Goal: Complete application form

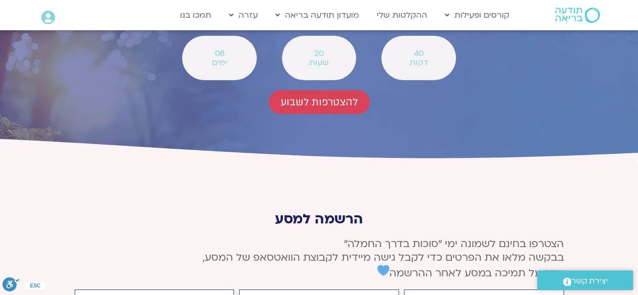
scroll to position [3781, 0]
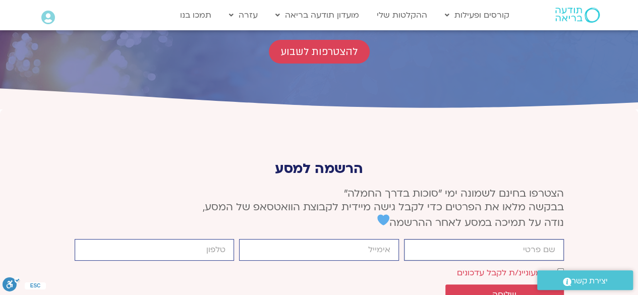
click at [434, 239] on input "firstname" at bounding box center [484, 250] width 160 height 22
type input "[PERSON_NAME]"
type input "[EMAIL_ADDRESS][DOMAIN_NAME]"
type input "0543398023"
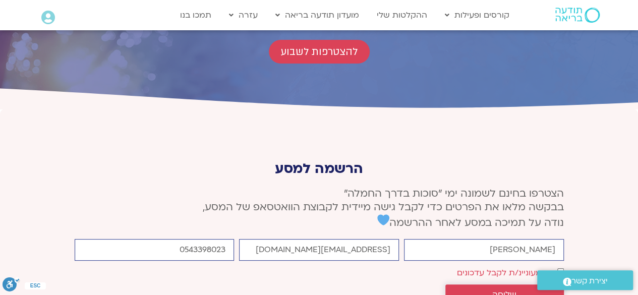
click at [509, 290] on span "שליחה" at bounding box center [504, 294] width 24 height 9
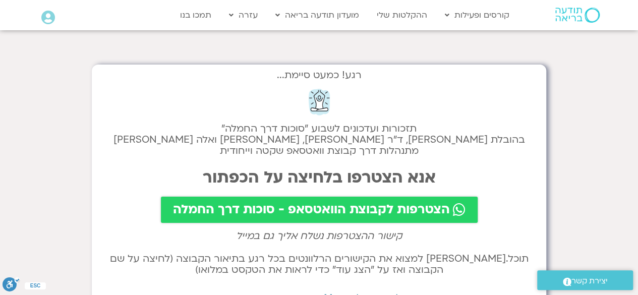
click at [293, 208] on span "הצטרפות לקבוצת הוואטסאפ - סוכות דרך החמלה" at bounding box center [311, 210] width 277 height 14
